Goal: Check status: Check status

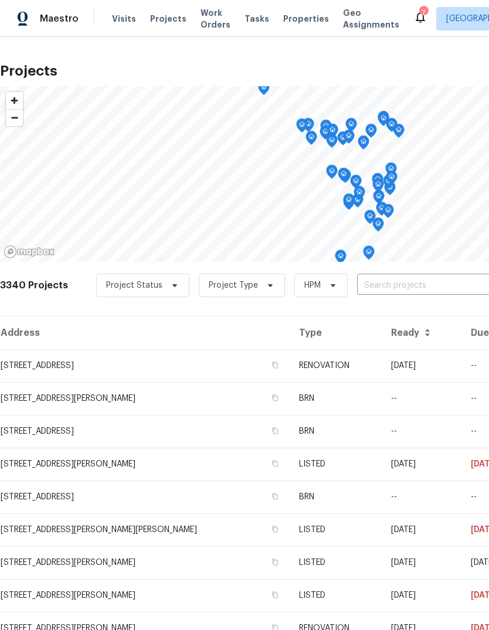
click at [406, 282] on input "text" at bounding box center [424, 286] width 134 height 18
type input "t"
type input "[PERSON_NAME]"
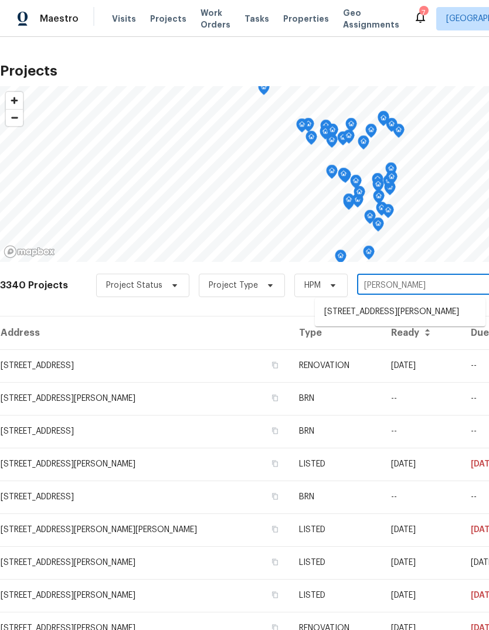
click at [418, 315] on li "[STREET_ADDRESS][PERSON_NAME]" at bounding box center [400, 311] width 171 height 19
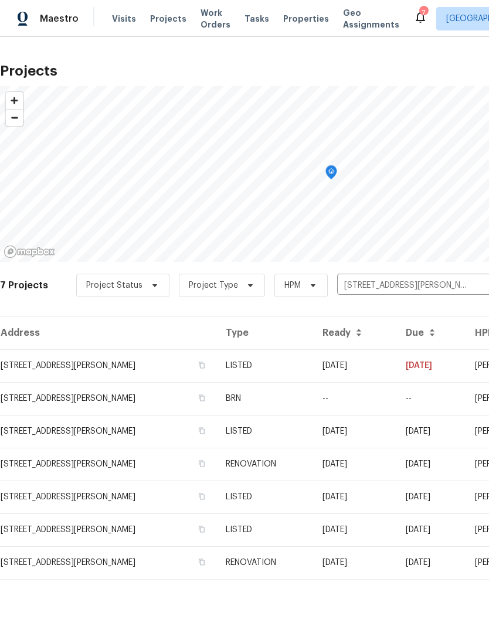
click at [302, 368] on td "LISTED" at bounding box center [264, 365] width 96 height 33
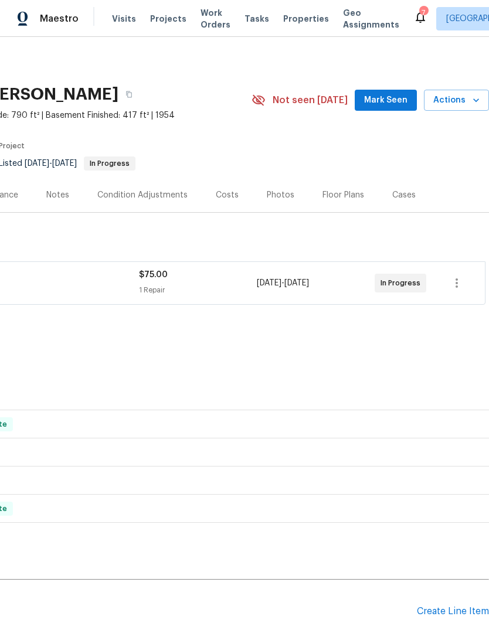
scroll to position [0, 173]
click at [402, 102] on span "Mark Seen" at bounding box center [385, 100] width 43 height 15
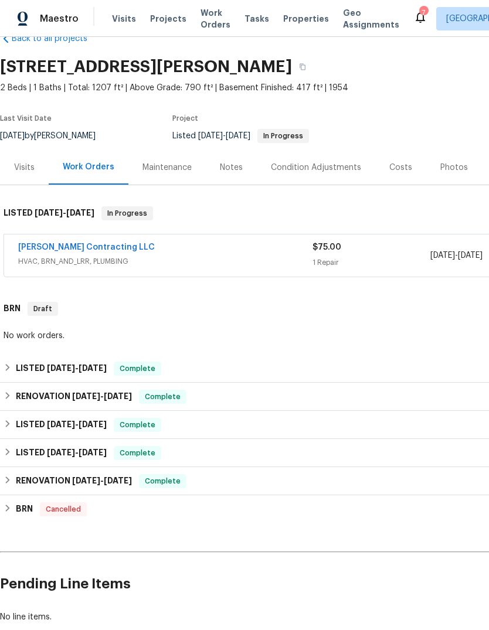
scroll to position [28, 0]
click at [102, 250] on link "[PERSON_NAME] Contracting LLC" at bounding box center [86, 247] width 137 height 8
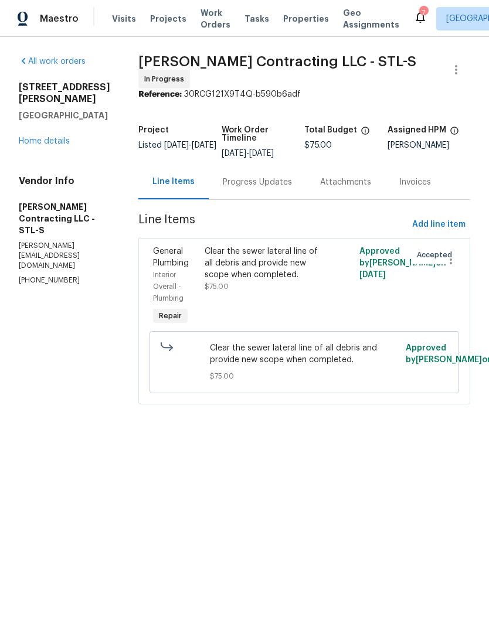
click at [273, 179] on div "Progress Updates" at bounding box center [257, 182] width 69 height 12
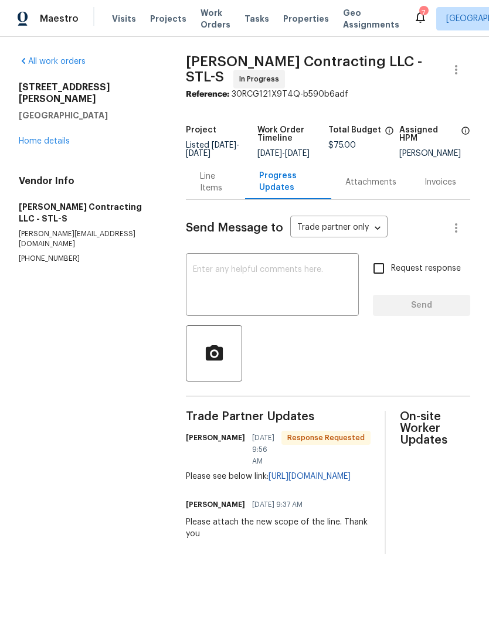
click at [58, 137] on link "Home details" at bounding box center [44, 141] width 51 height 8
